Goal: Transaction & Acquisition: Purchase product/service

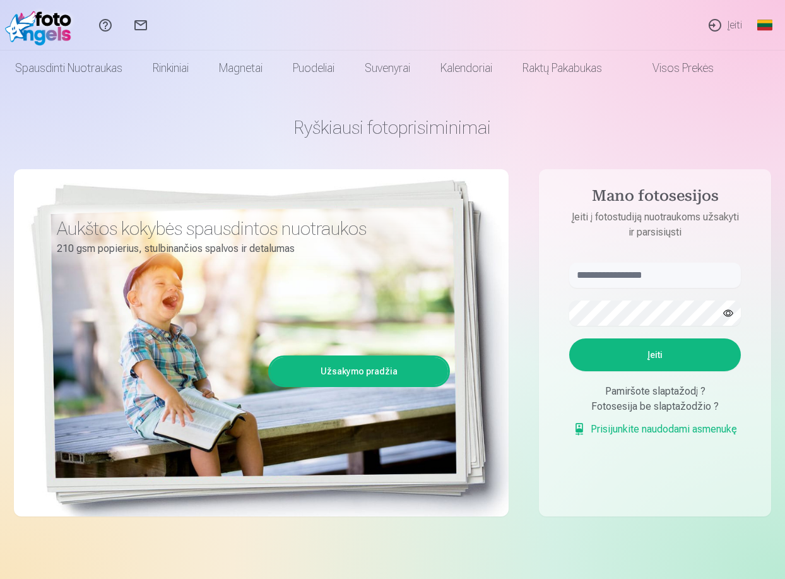
click at [631, 251] on aside "Mano fotosesijos Įeiti į fotostudiją nuotraukoms užsakyti ir parsisiųsti Įeiti …" at bounding box center [655, 342] width 232 height 347
click at [626, 280] on input "text" at bounding box center [655, 275] width 172 height 25
type input "**********"
click at [731, 314] on button "button" at bounding box center [728, 313] width 24 height 24
click at [634, 349] on button "Įeiti" at bounding box center [655, 354] width 172 height 33
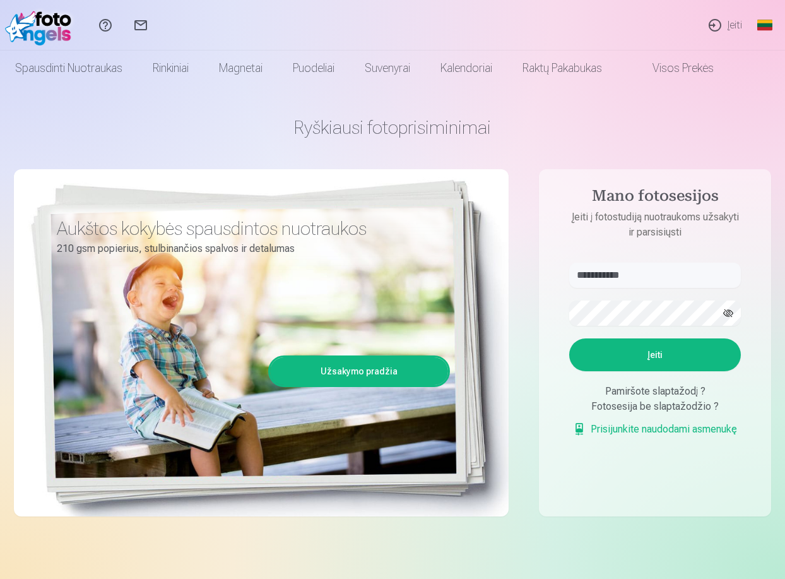
click at [633, 361] on button "Įeiti" at bounding box center [655, 354] width 172 height 33
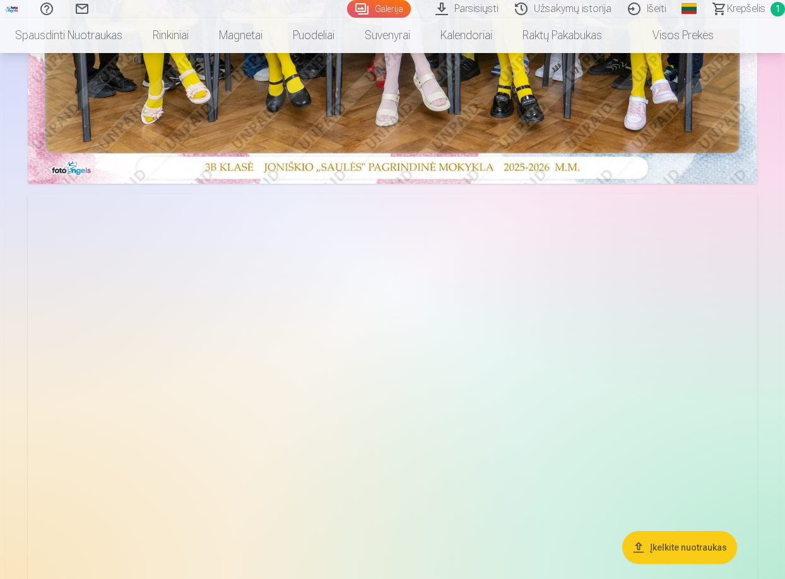
scroll to position [252, 0]
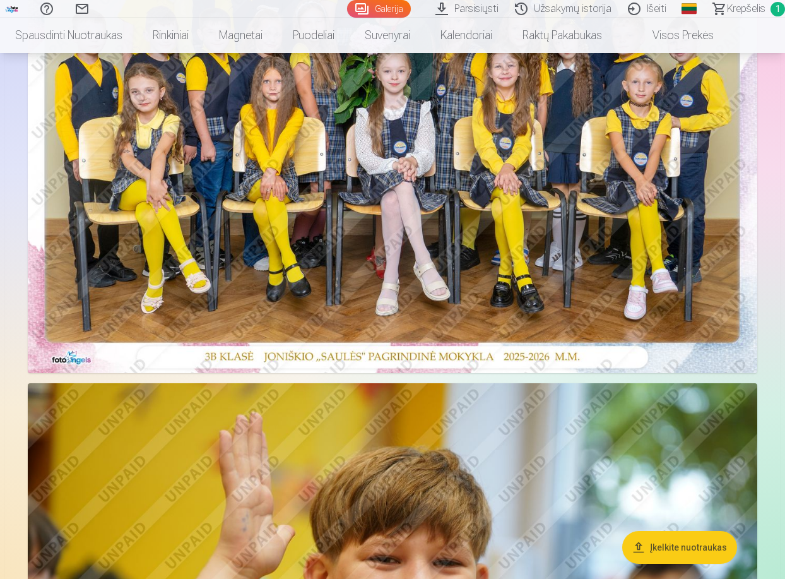
click at [523, 180] on img at bounding box center [392, 129] width 729 height 487
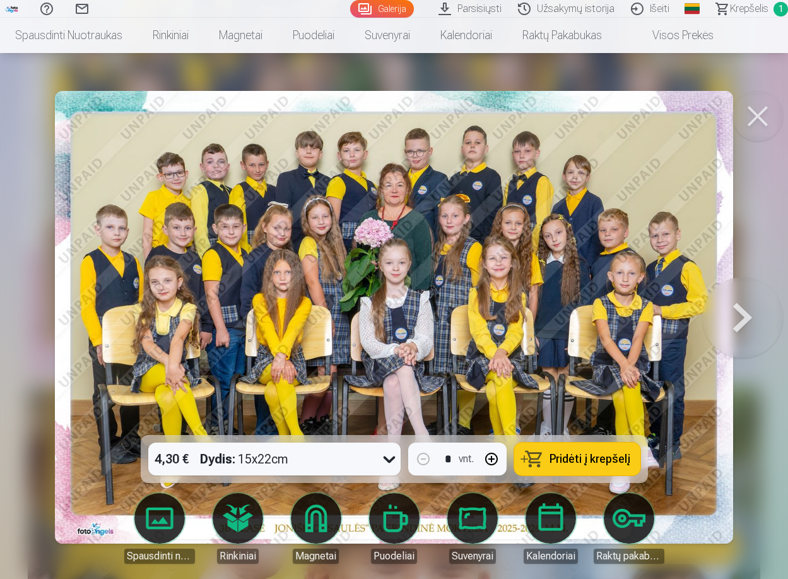
click at [597, 454] on span "Pridėti į krepšelį" at bounding box center [590, 458] width 81 height 11
click at [729, 284] on button at bounding box center [742, 317] width 81 height 210
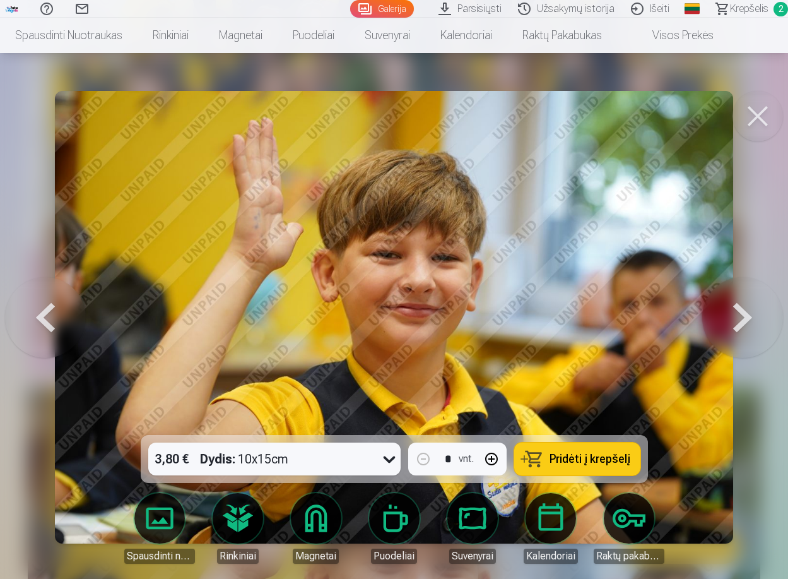
click at [726, 310] on button at bounding box center [742, 317] width 81 height 210
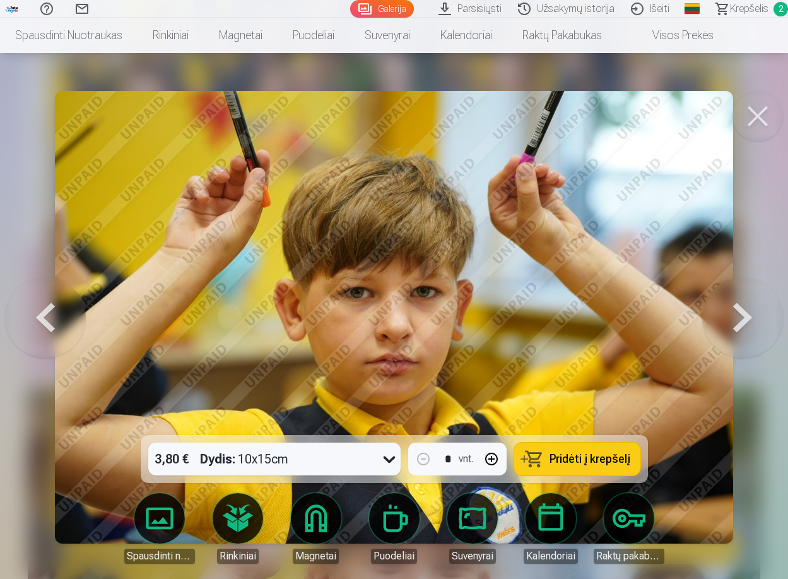
click at [728, 311] on button at bounding box center [742, 317] width 81 height 210
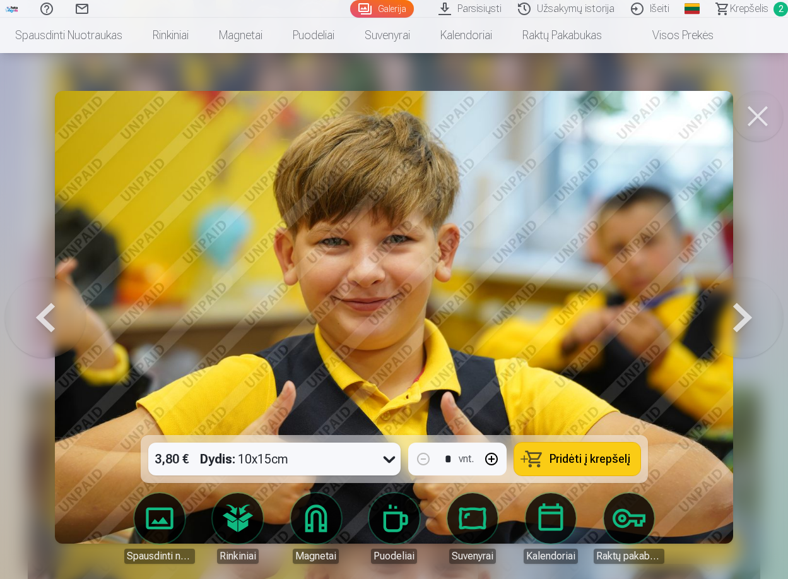
click at [722, 314] on button at bounding box center [742, 317] width 81 height 210
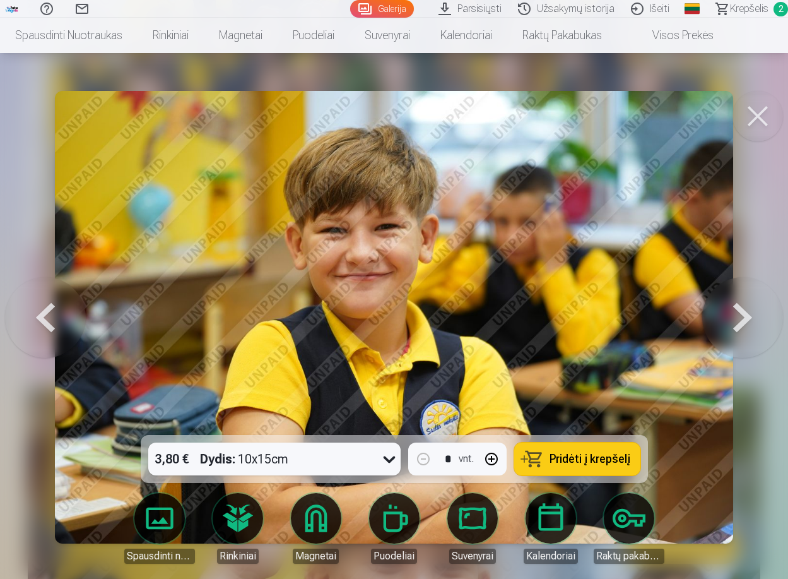
click at [720, 314] on button at bounding box center [742, 317] width 81 height 210
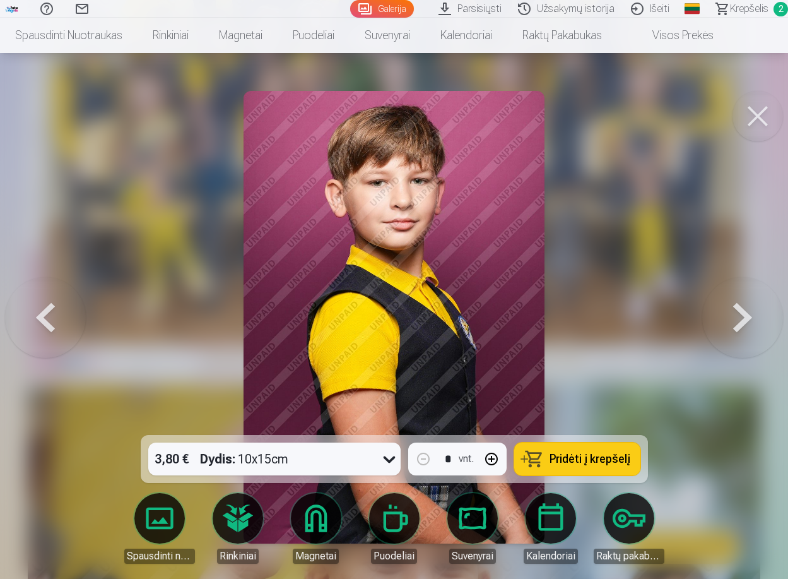
click at [33, 312] on button at bounding box center [45, 317] width 81 height 210
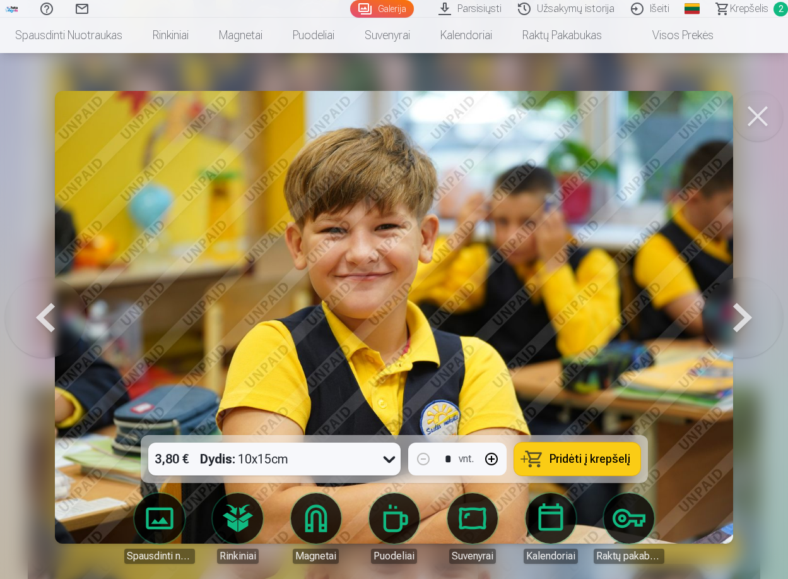
click at [33, 310] on button at bounding box center [45, 317] width 81 height 210
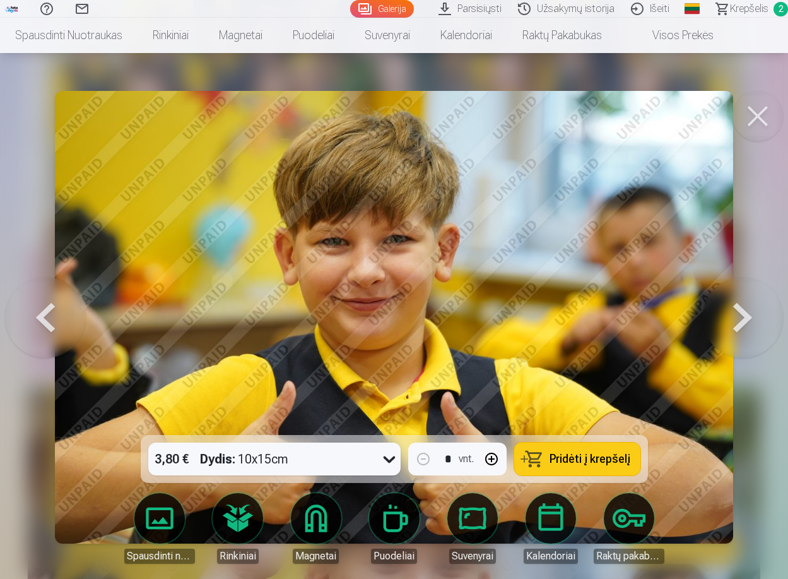
click at [32, 310] on button at bounding box center [45, 317] width 81 height 210
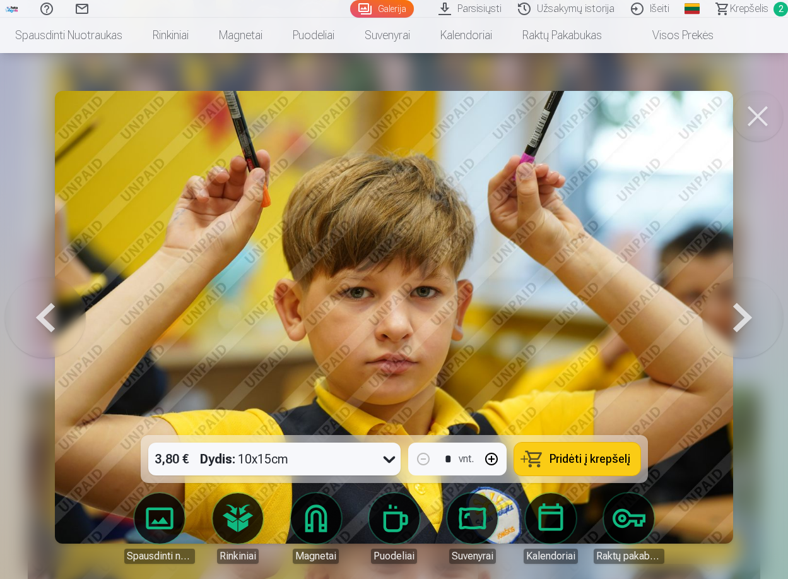
click at [23, 311] on button at bounding box center [45, 317] width 81 height 210
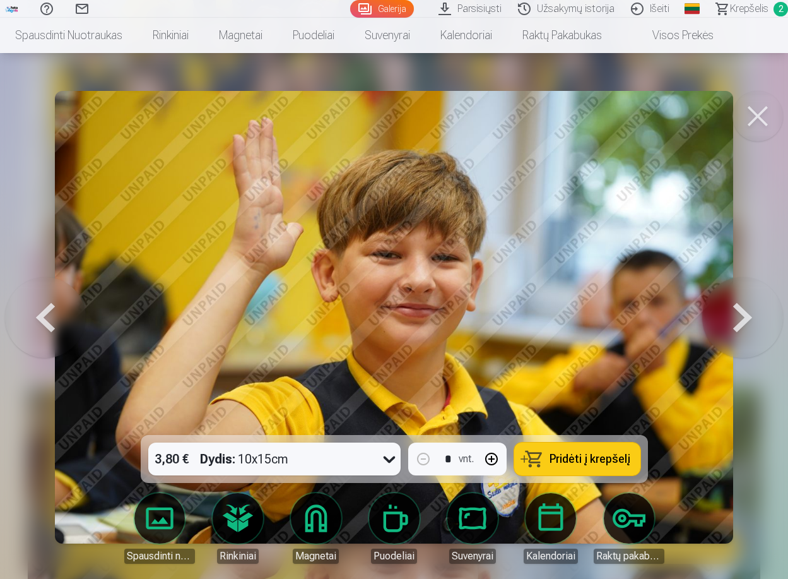
click at [28, 312] on button at bounding box center [45, 317] width 81 height 210
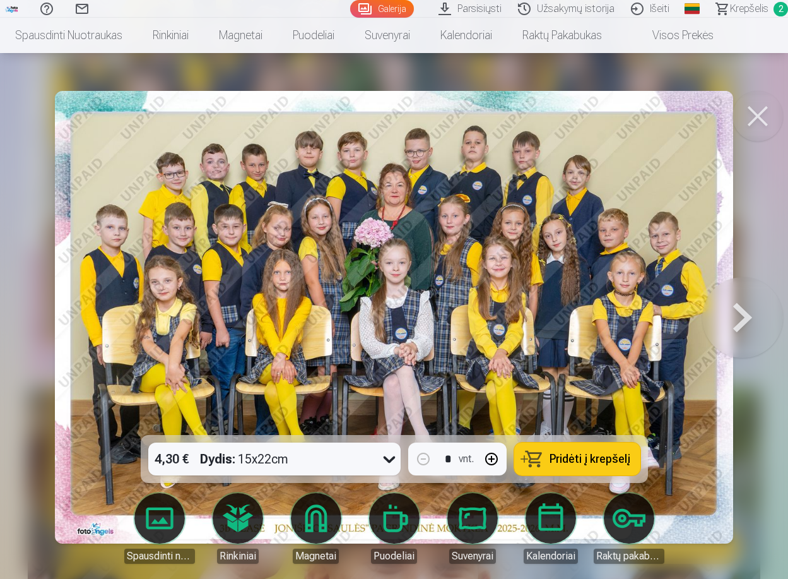
click at [734, 309] on button at bounding box center [742, 317] width 81 height 210
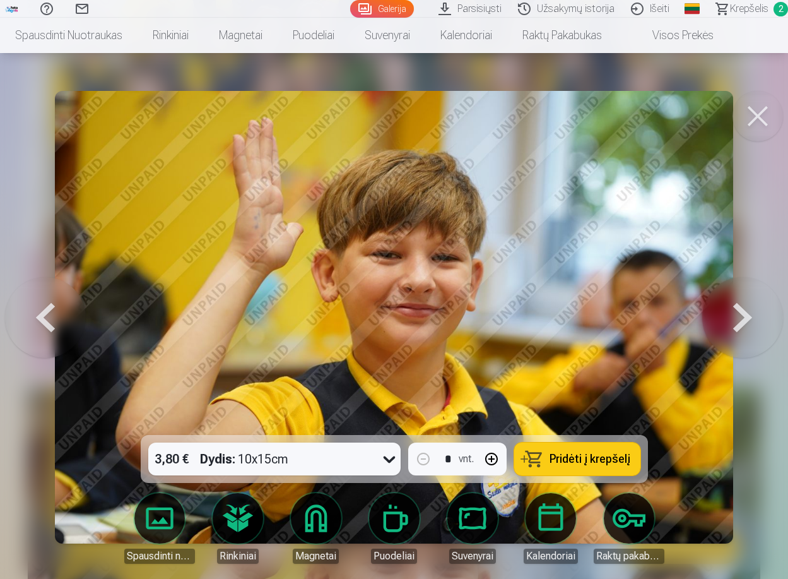
click at [734, 309] on button at bounding box center [742, 317] width 81 height 210
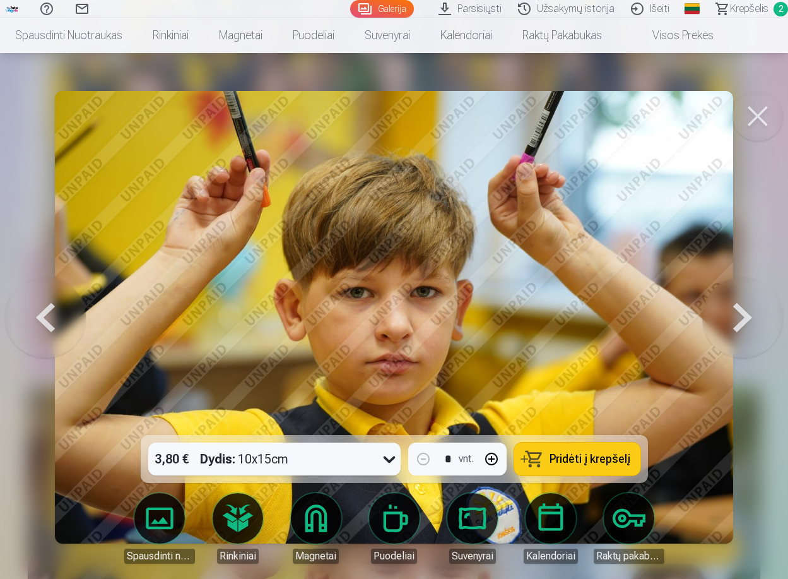
click at [734, 309] on button at bounding box center [742, 317] width 81 height 210
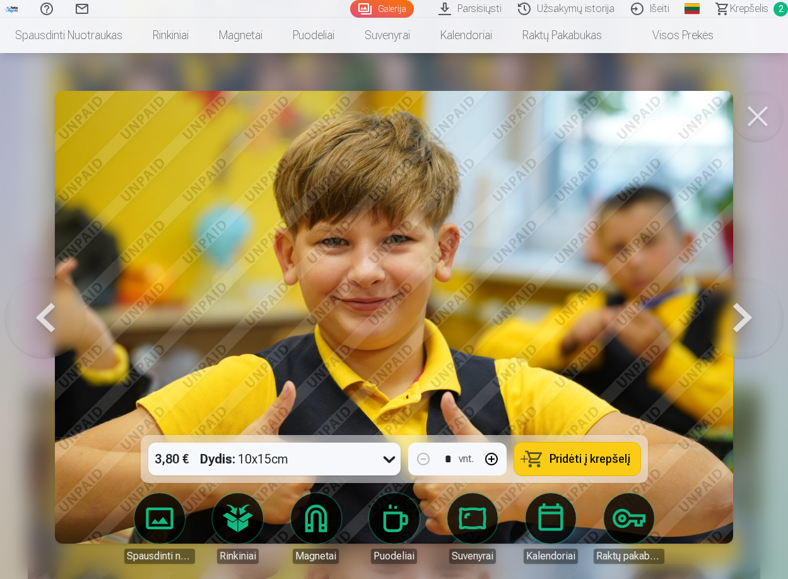
click at [733, 308] on button at bounding box center [742, 317] width 81 height 210
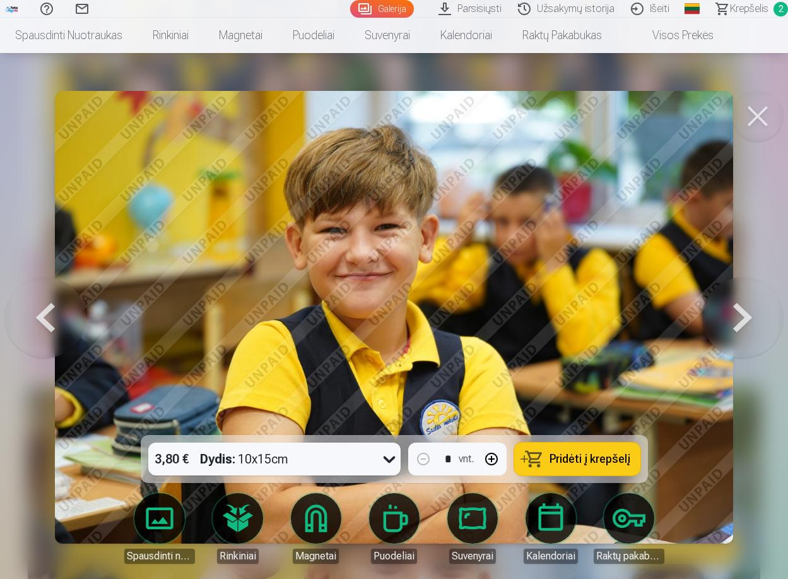
click at [733, 308] on button at bounding box center [742, 317] width 81 height 210
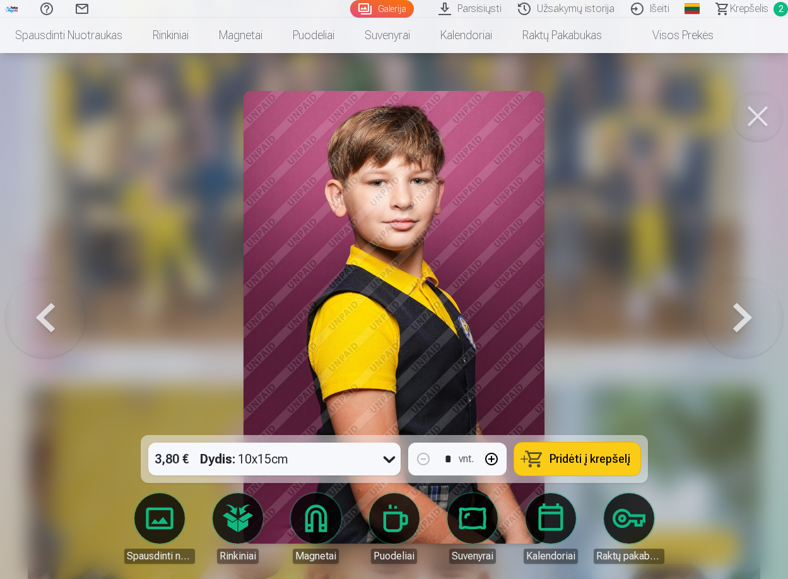
click at [575, 462] on span "Pridėti į krepšelį" at bounding box center [590, 458] width 81 height 11
click at [739, 302] on button at bounding box center [742, 317] width 81 height 210
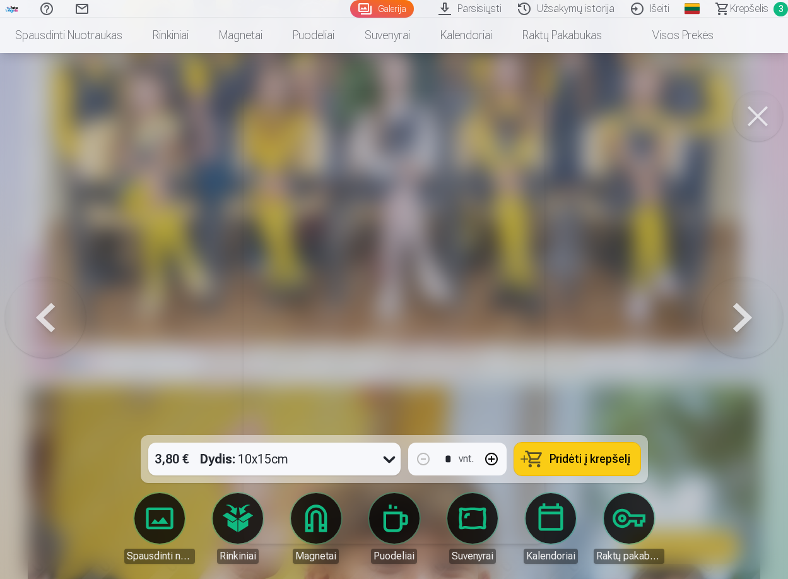
click at [739, 302] on button at bounding box center [742, 317] width 81 height 210
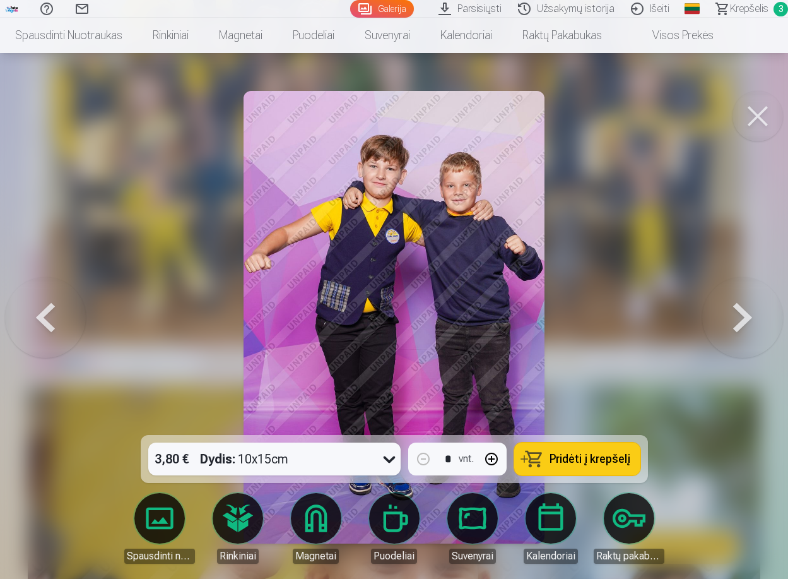
click at [573, 460] on span "Pridėti į krepšelį" at bounding box center [590, 458] width 81 height 11
click at [734, 304] on button at bounding box center [742, 317] width 81 height 210
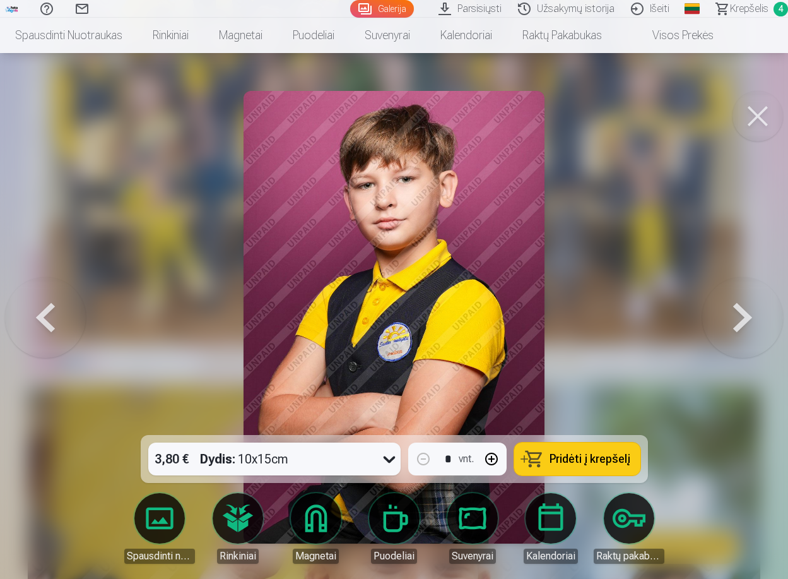
click at [734, 304] on button at bounding box center [742, 317] width 81 height 210
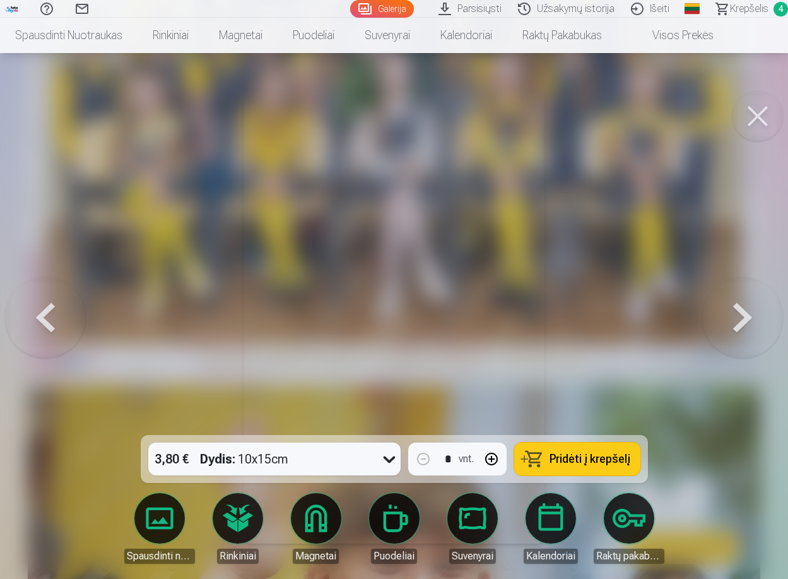
click at [737, 310] on button at bounding box center [742, 317] width 81 height 210
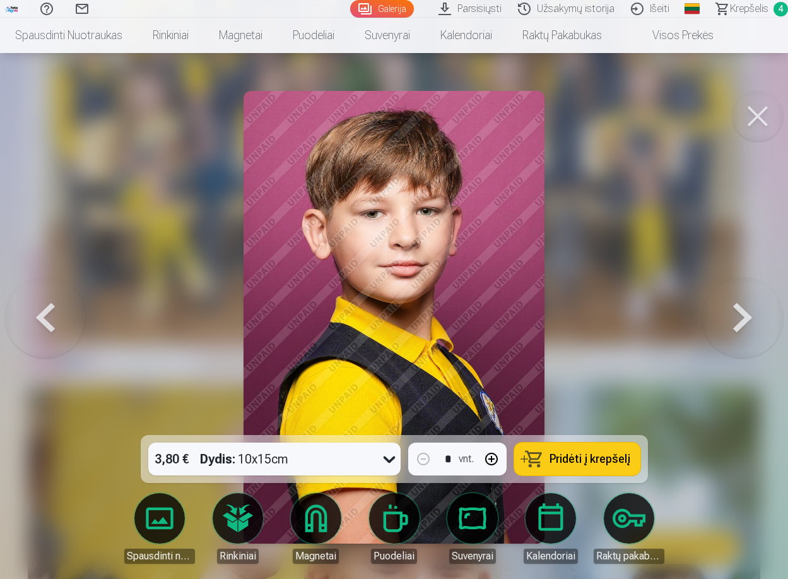
click at [738, 309] on button at bounding box center [742, 317] width 81 height 210
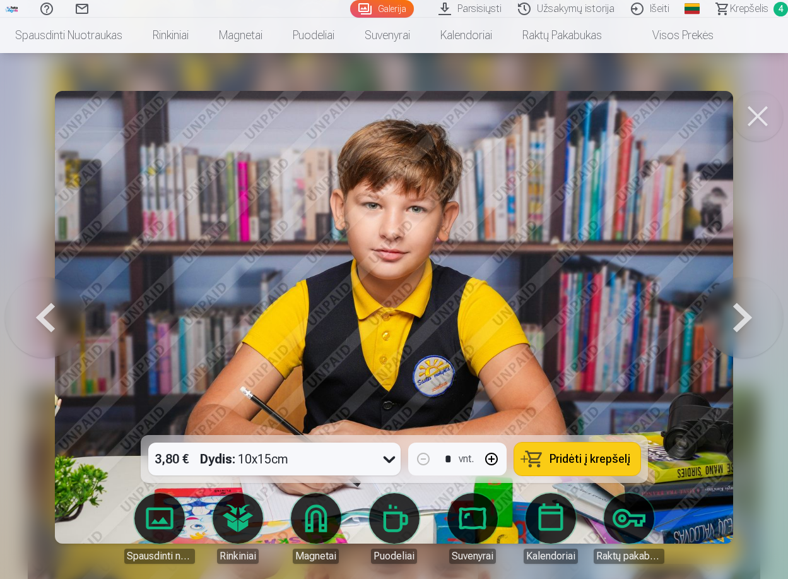
click at [738, 309] on button at bounding box center [742, 317] width 81 height 210
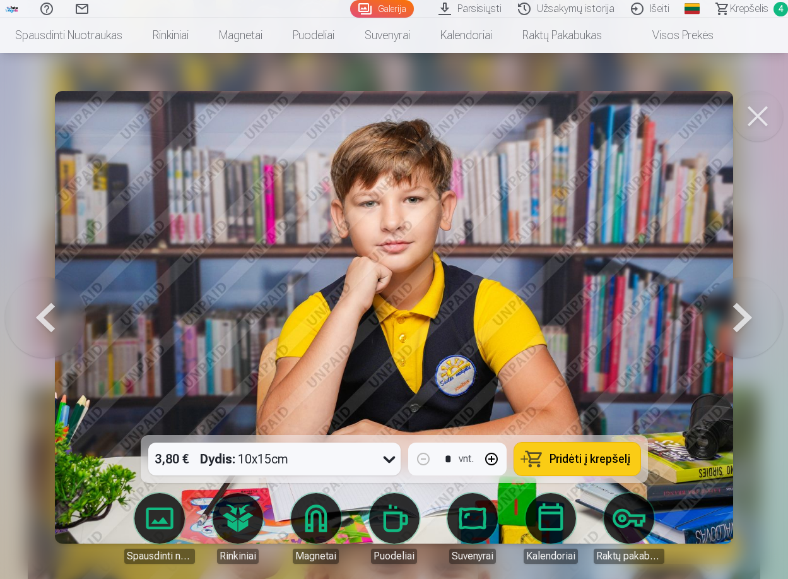
click at [738, 309] on button at bounding box center [742, 317] width 81 height 210
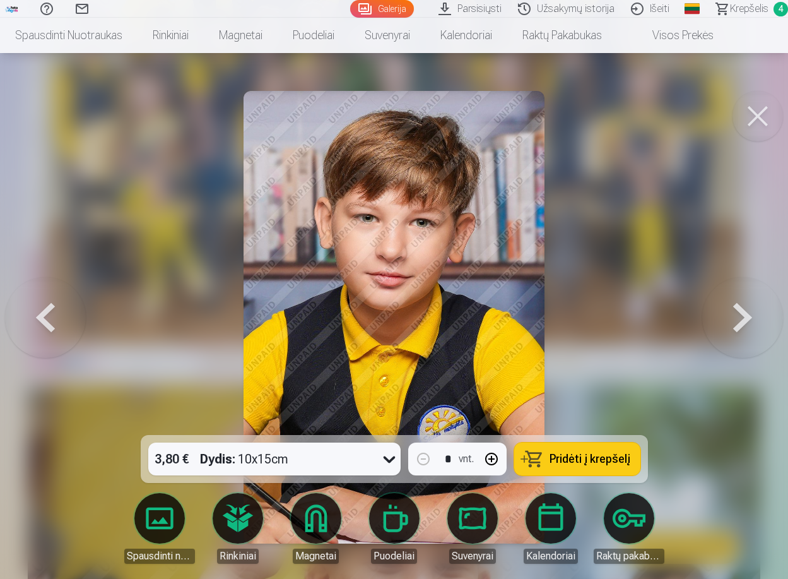
click at [738, 307] on button at bounding box center [742, 317] width 81 height 210
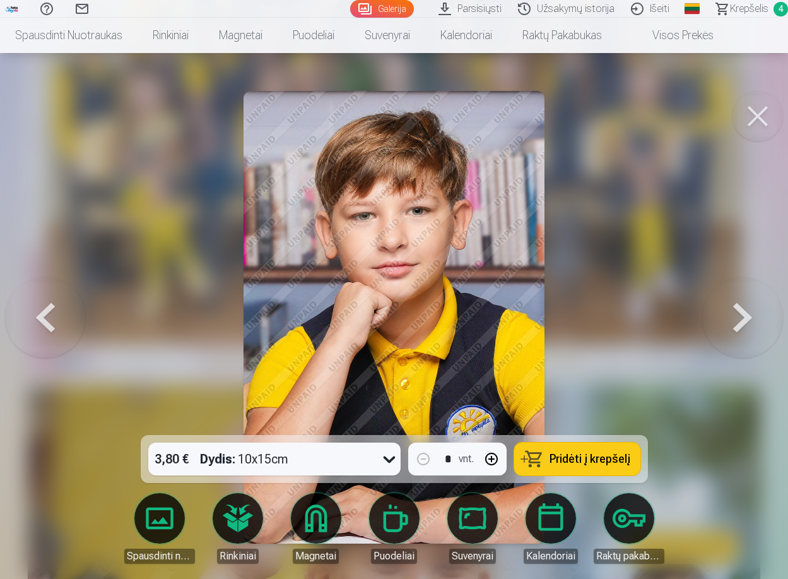
click at [738, 307] on button at bounding box center [742, 317] width 81 height 210
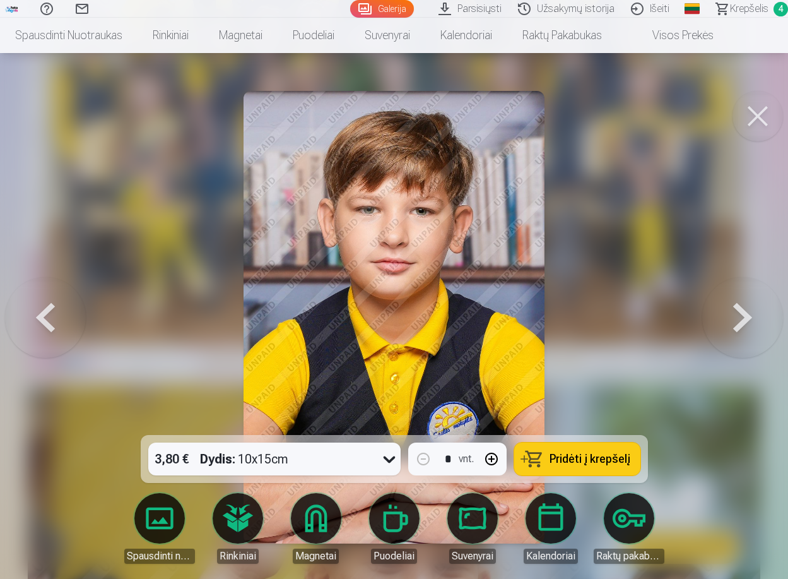
click at [738, 307] on button at bounding box center [742, 317] width 81 height 210
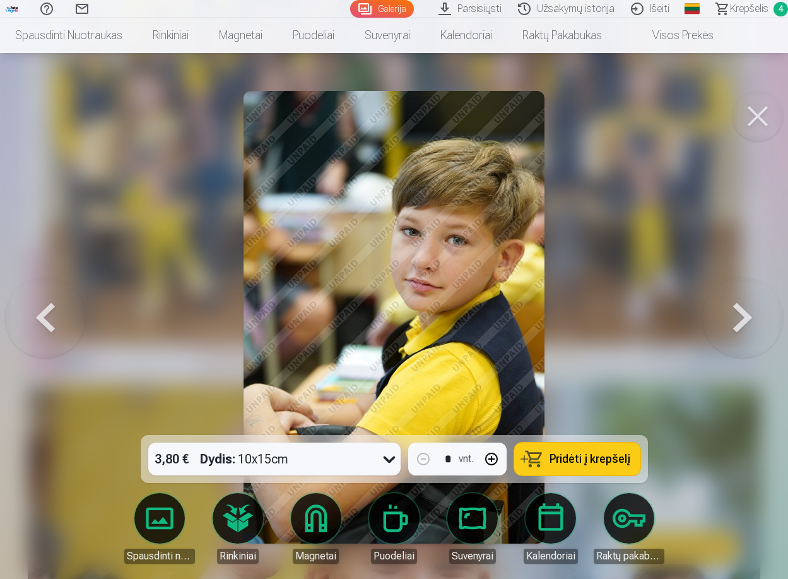
click at [738, 307] on button at bounding box center [742, 317] width 81 height 210
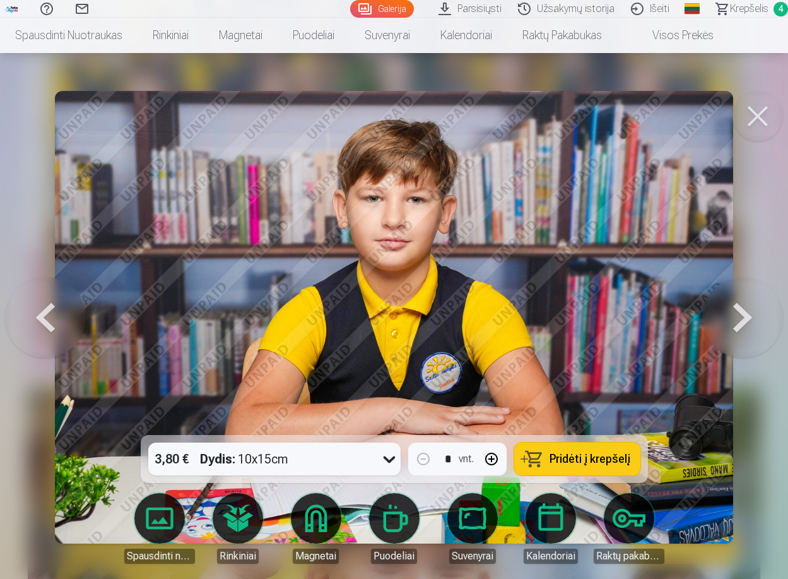
click at [44, 312] on button at bounding box center [45, 317] width 81 height 210
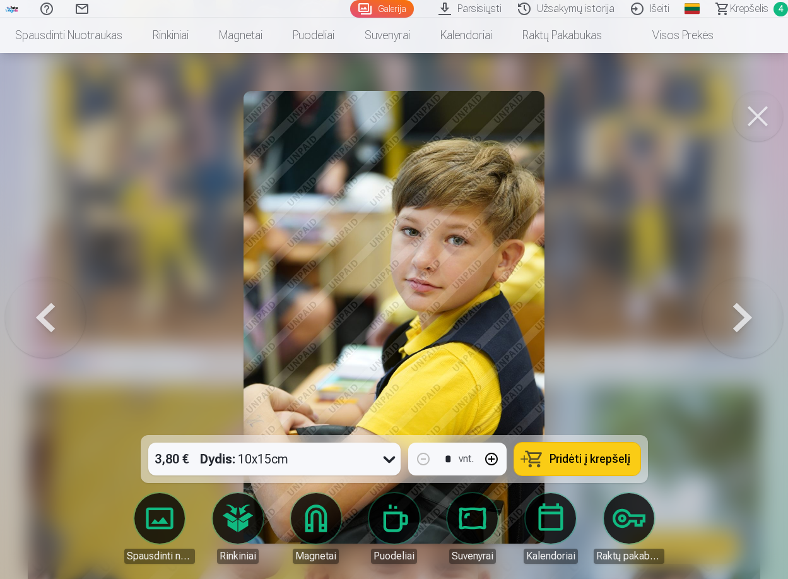
click at [727, 321] on button at bounding box center [742, 317] width 81 height 210
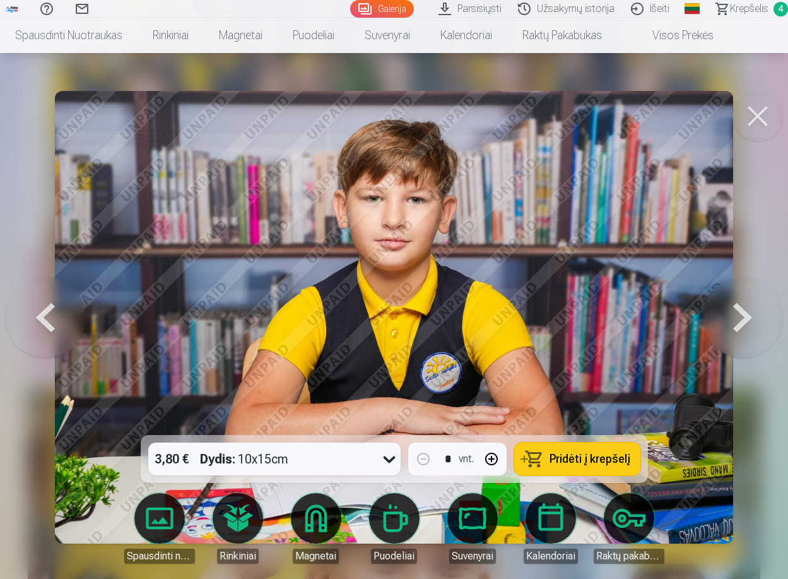
click at [745, 311] on button at bounding box center [742, 317] width 81 height 210
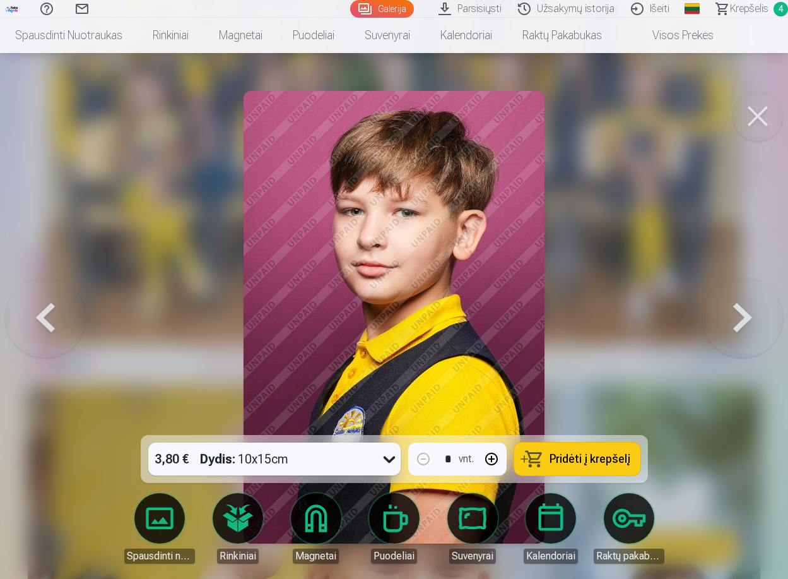
click at [748, 307] on button at bounding box center [742, 317] width 81 height 210
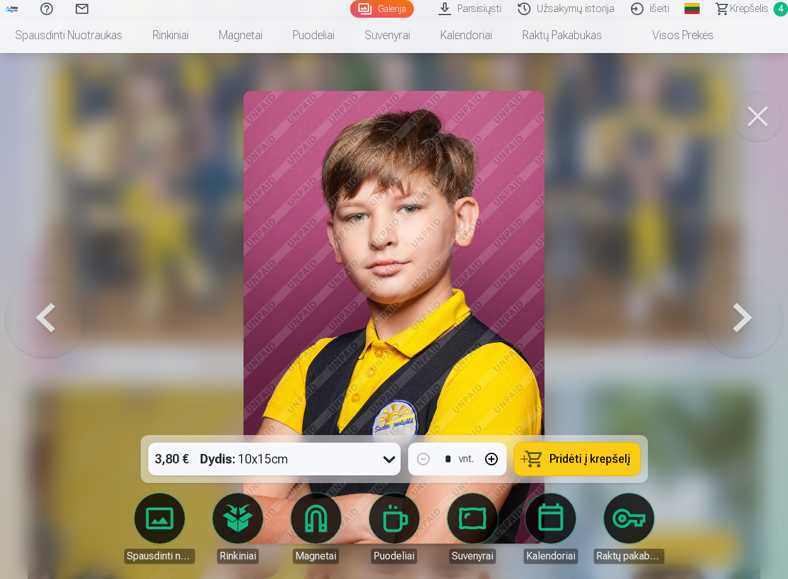
click at [748, 307] on button at bounding box center [742, 317] width 81 height 210
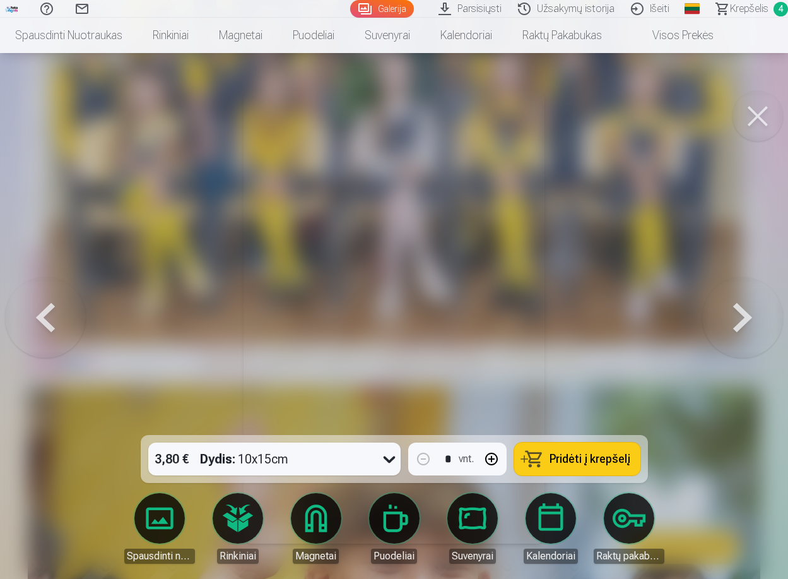
click at [749, 305] on button at bounding box center [742, 317] width 81 height 210
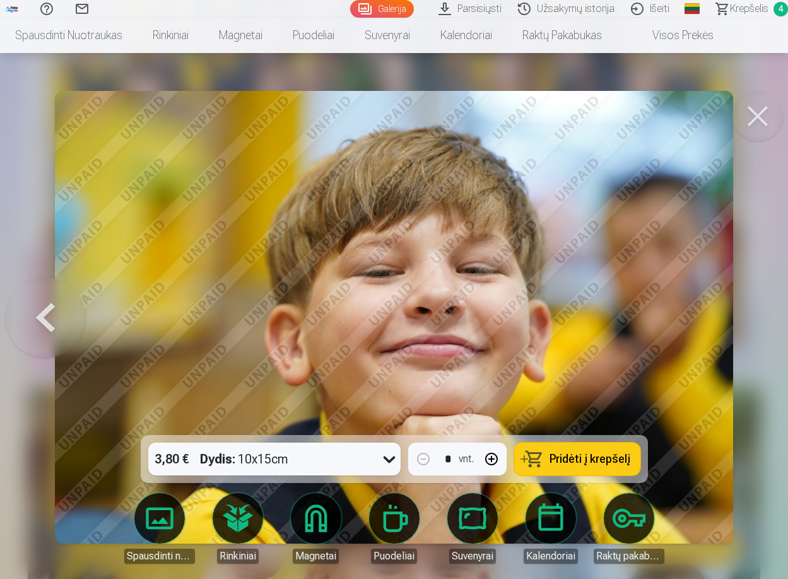
click at [752, 303] on div at bounding box center [394, 289] width 788 height 579
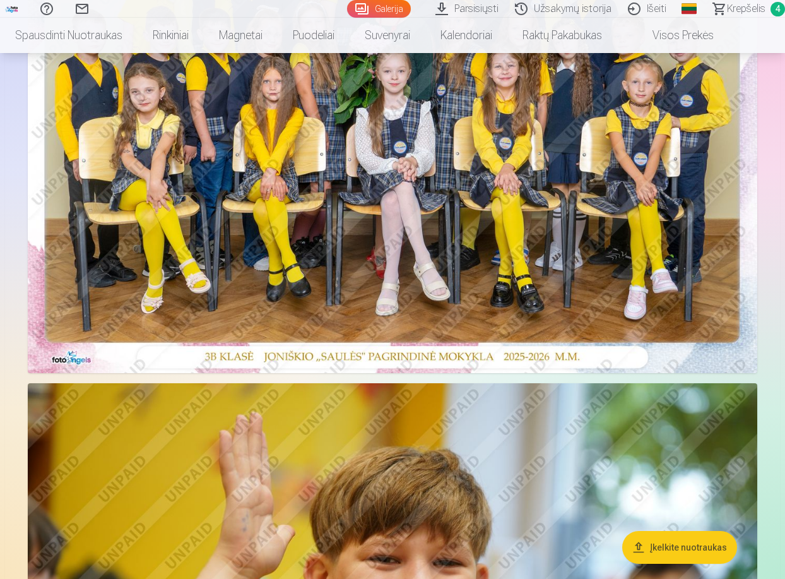
click at [753, 8] on span "Krepšelis" at bounding box center [746, 8] width 38 height 15
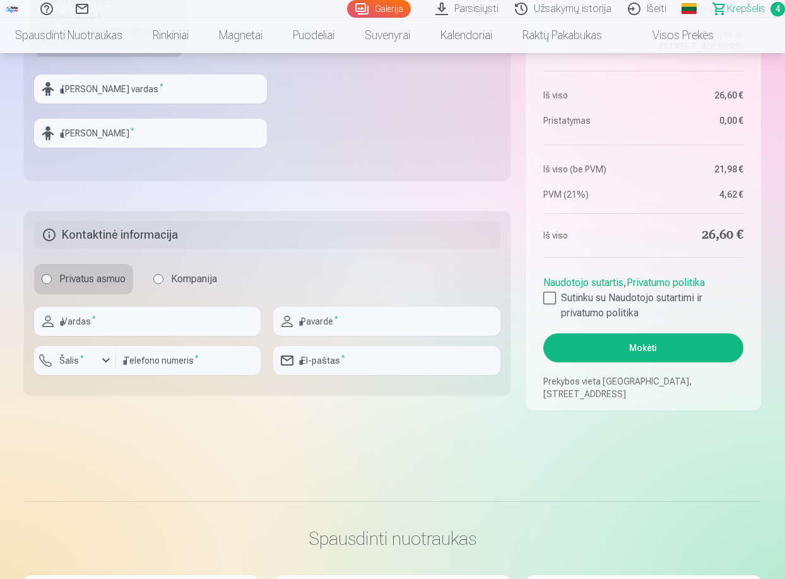
scroll to position [631, 0]
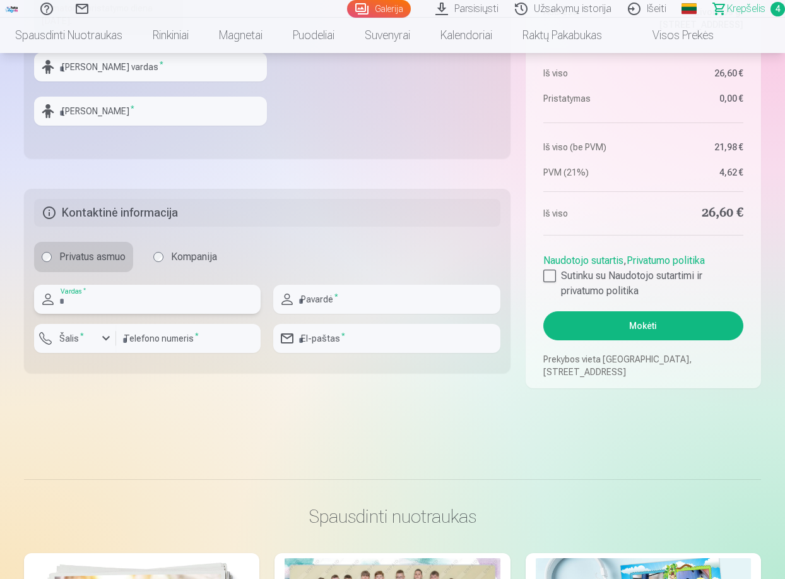
click at [102, 293] on input "text" at bounding box center [147, 299] width 227 height 29
type input "****"
click at [346, 297] on input "text" at bounding box center [386, 299] width 227 height 29
type input "*********"
click at [163, 337] on input "number" at bounding box center [188, 338] width 145 height 29
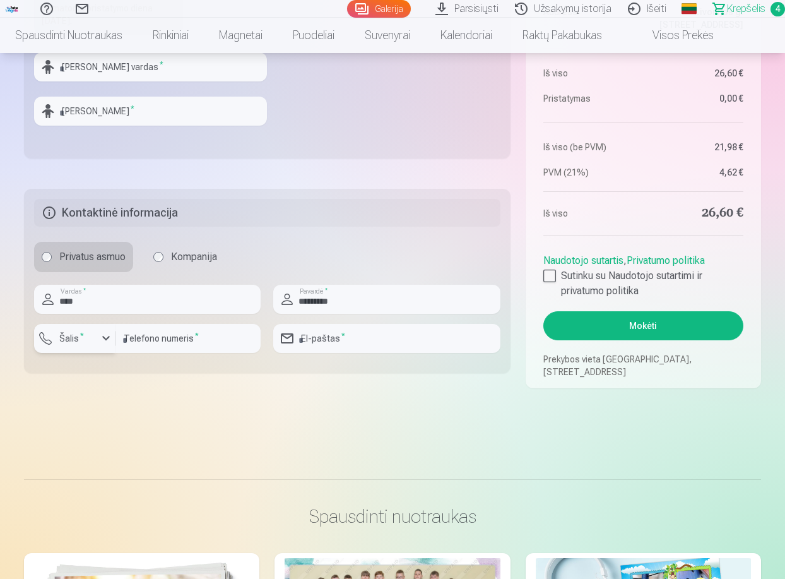
click at [73, 336] on label "Šalis *" at bounding box center [71, 338] width 35 height 13
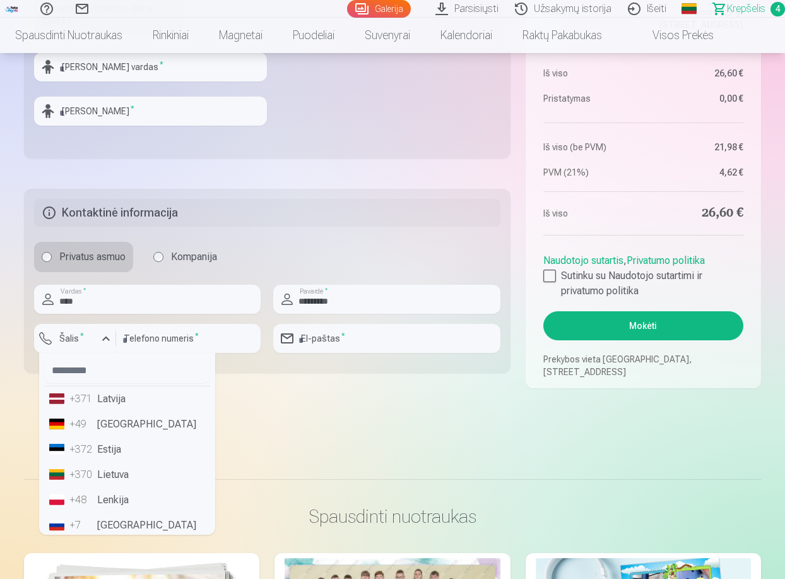
click at [132, 406] on li "+371 Latvija" at bounding box center [127, 398] width 166 height 25
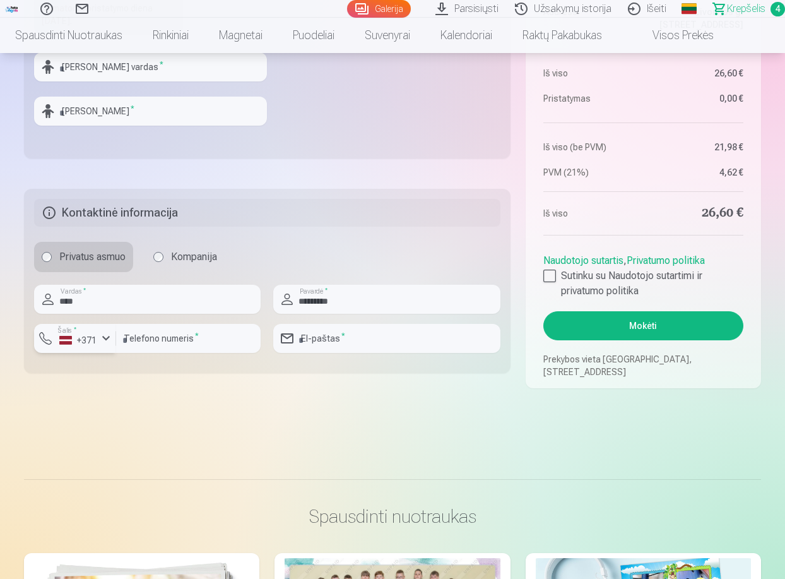
click at [82, 338] on div "+371" at bounding box center [78, 340] width 38 height 13
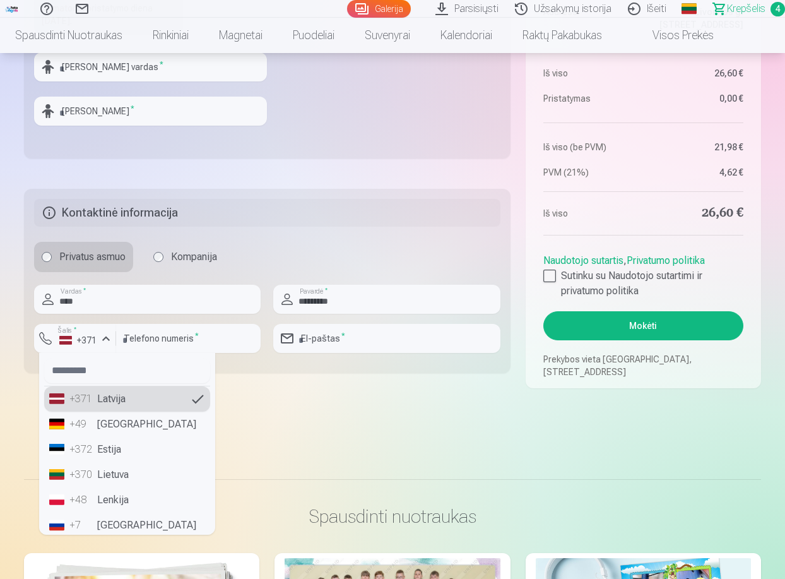
click at [117, 478] on li "+370 Lietuva" at bounding box center [127, 474] width 166 height 25
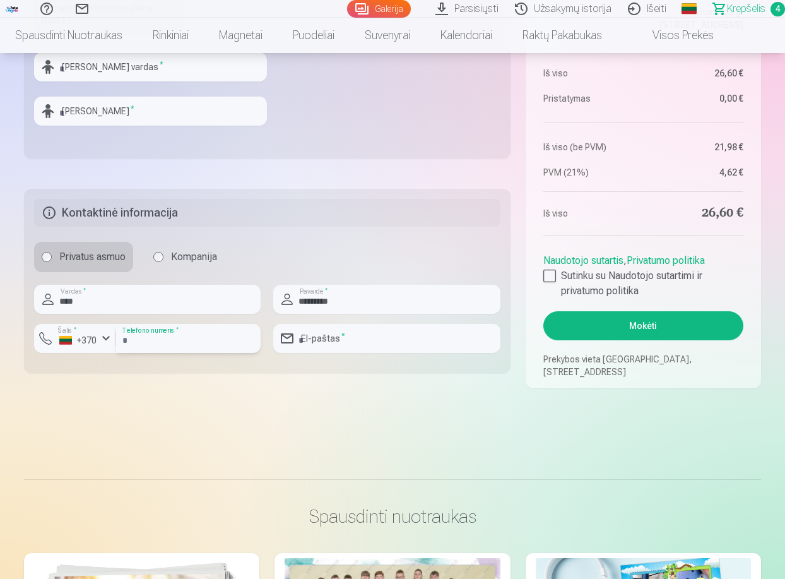
click at [134, 341] on input "number" at bounding box center [188, 338] width 145 height 29
type input "********"
click at [367, 341] on input "email" at bounding box center [386, 338] width 227 height 29
type input "**********"
click at [548, 273] on div at bounding box center [549, 275] width 13 height 13
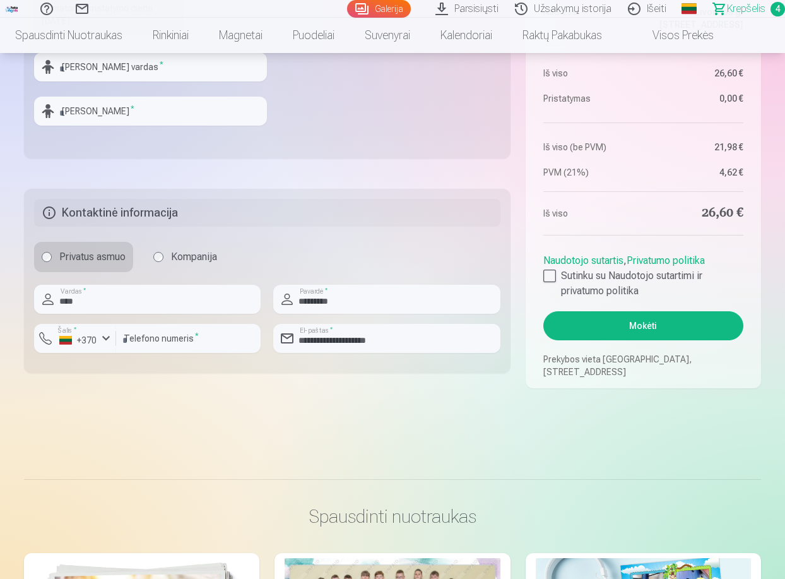
click at [635, 321] on button "Mokėti" at bounding box center [643, 325] width 200 height 29
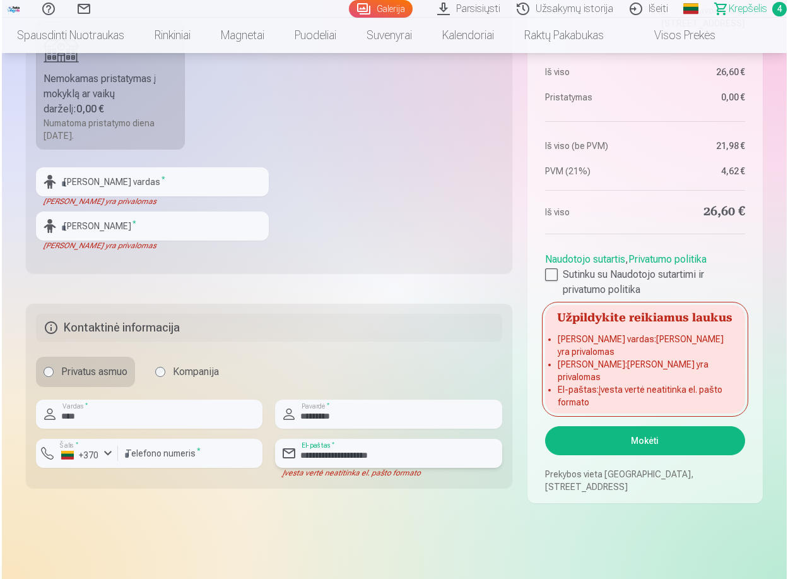
scroll to position [505, 0]
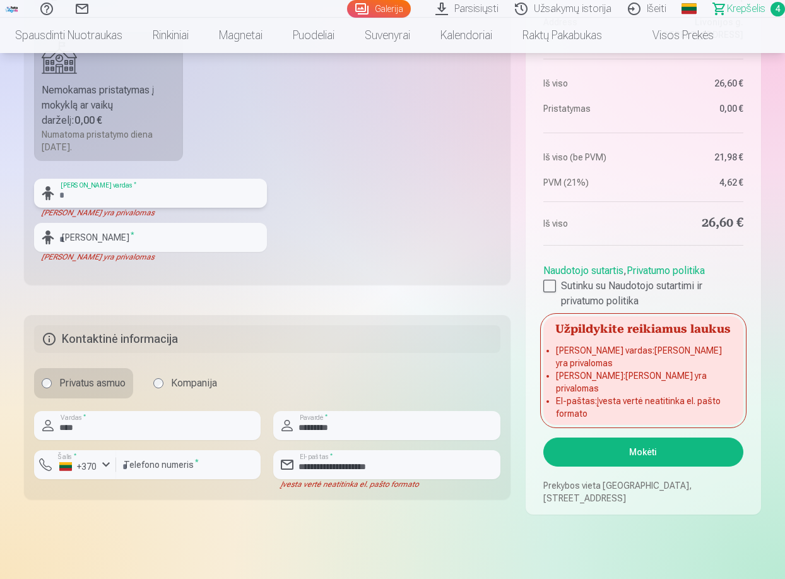
click at [89, 192] on input "text" at bounding box center [150, 193] width 233 height 29
type input "*"
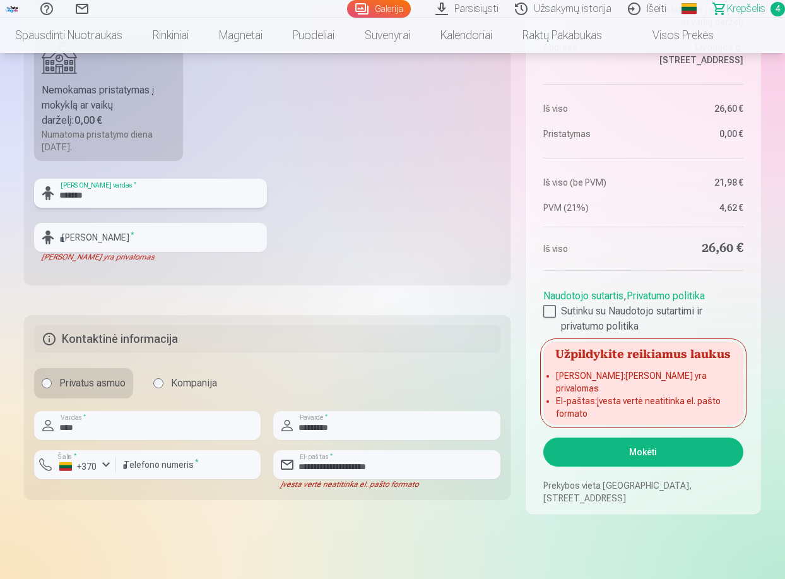
type input "*******"
click at [100, 237] on input "text" at bounding box center [150, 237] width 233 height 29
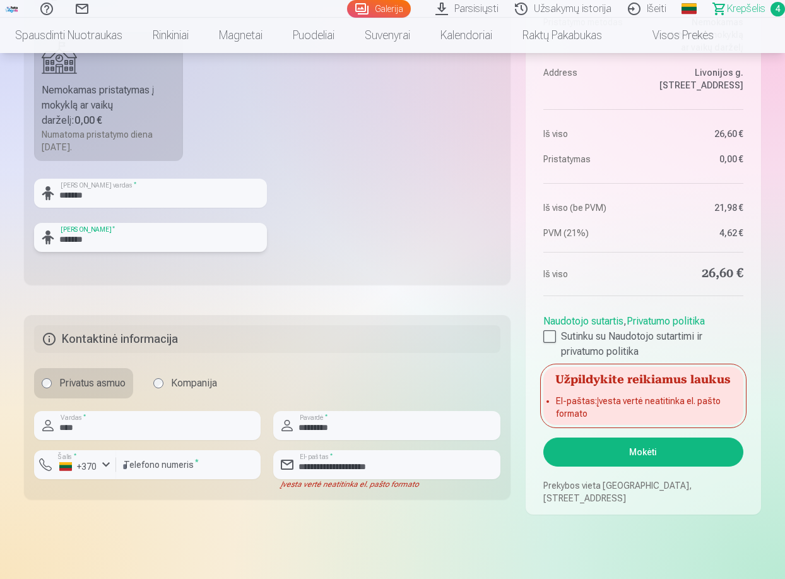
type input "*******"
drag, startPoint x: 410, startPoint y: 464, endPoint x: 265, endPoint y: 461, distance: 144.5
click at [265, 461] on div "**********" at bounding box center [267, 450] width 466 height 78
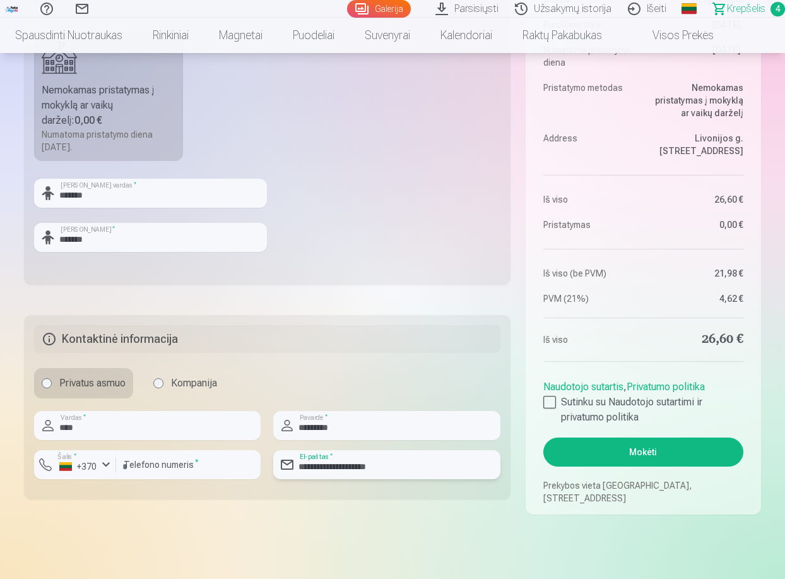
type input "**********"
click at [647, 447] on button "Mokėti" at bounding box center [643, 451] width 200 height 29
